Goal: Task Accomplishment & Management: Complete application form

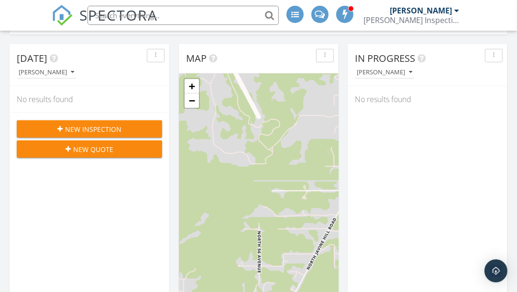
scroll to position [218, 0]
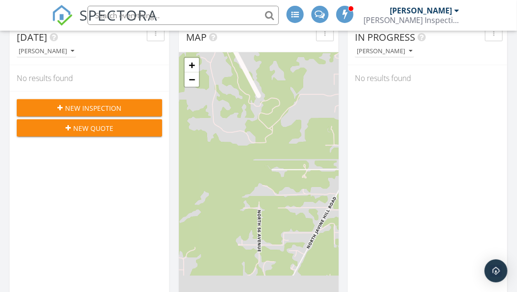
click at [92, 125] on span "New Quote" at bounding box center [93, 128] width 40 height 10
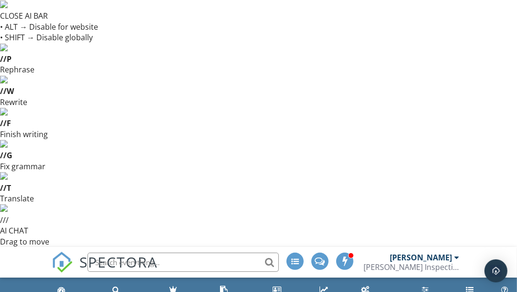
type input "[STREET_ADDRESS]"
type input "[GEOGRAPHIC_DATA]"
type input "OK"
type input "74020"
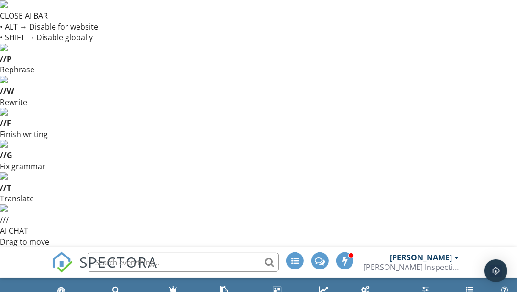
type input "1076"
type input "1925"
type input "Pawnee"
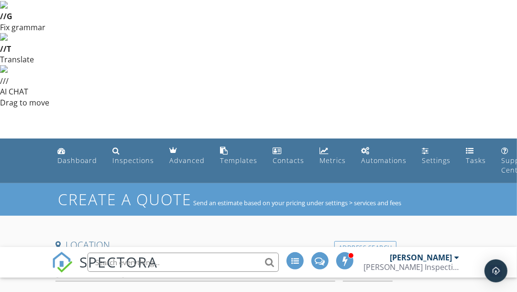
scroll to position [140, 0]
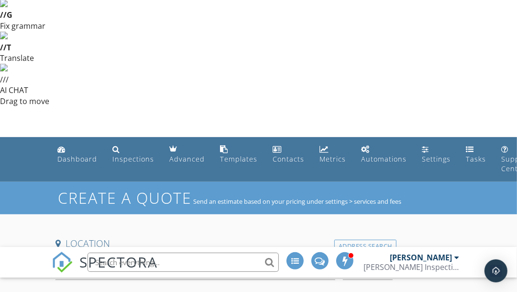
scroll to position [128, 0]
